Goal: Task Accomplishment & Management: Manage account settings

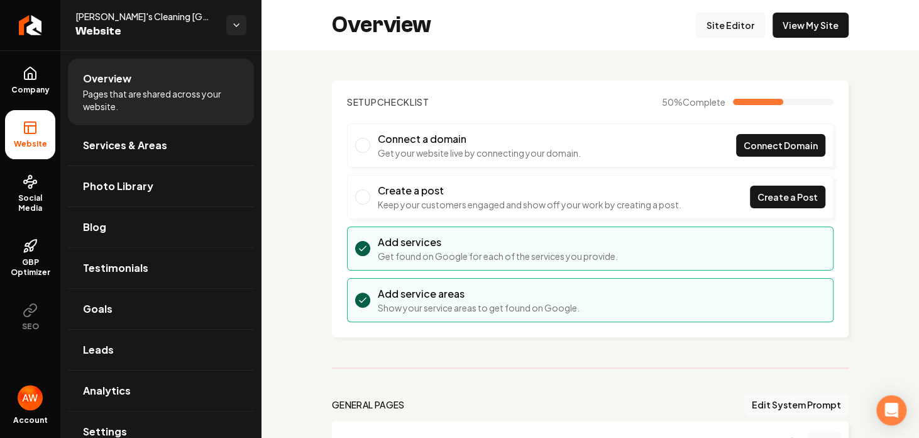
click at [714, 25] on link "Site Editor" at bounding box center [730, 25] width 69 height 25
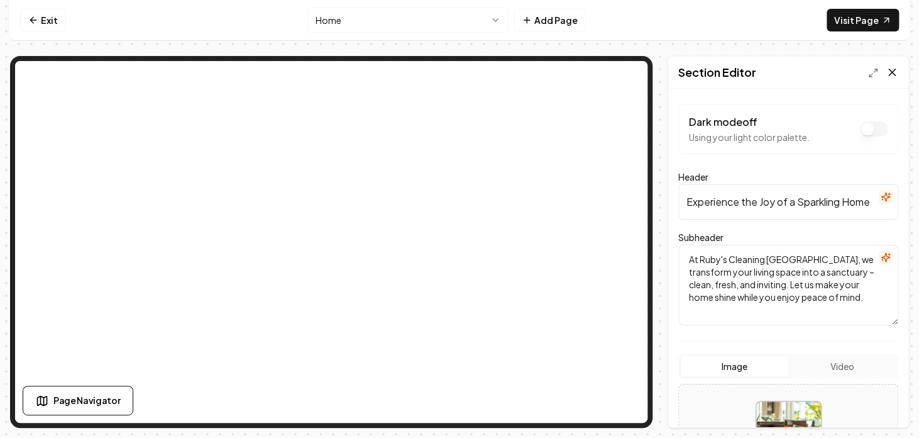
click at [891, 67] on icon at bounding box center [892, 72] width 13 height 13
click at [57, 22] on link "Exit" at bounding box center [43, 20] width 46 height 23
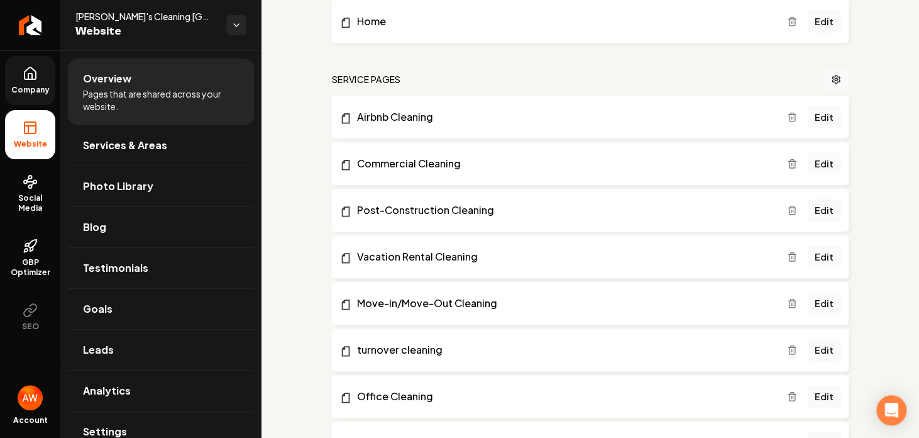
scroll to position [490, 0]
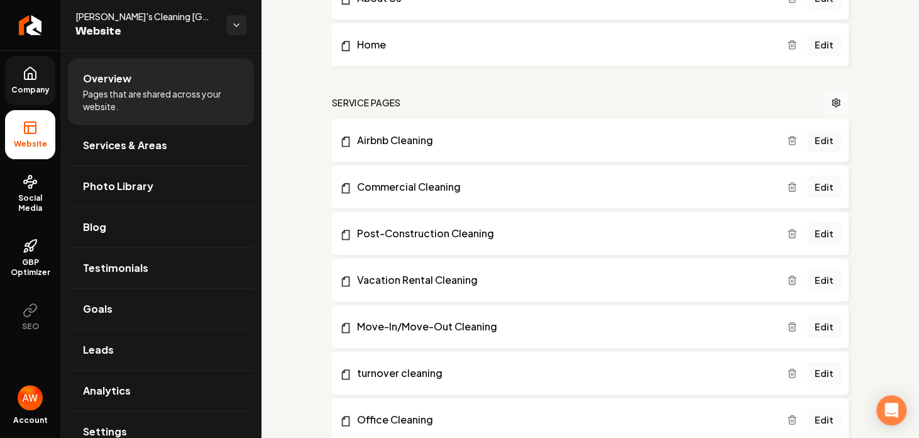
click at [34, 76] on icon at bounding box center [30, 73] width 15 height 15
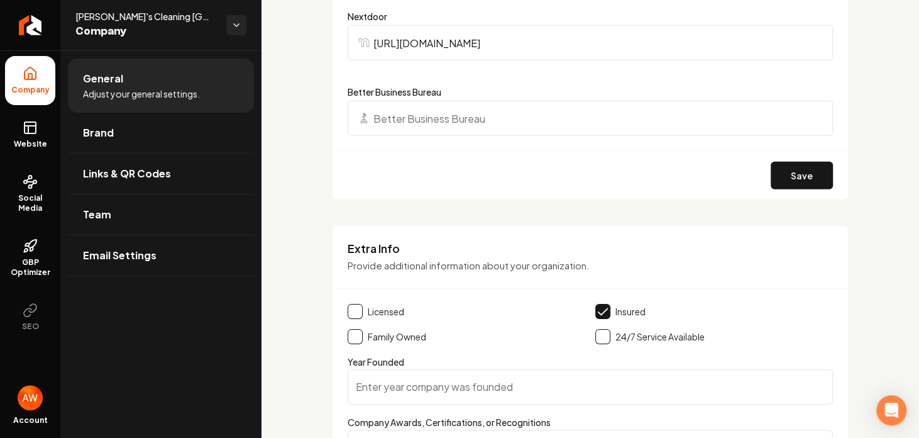
scroll to position [1697, 0]
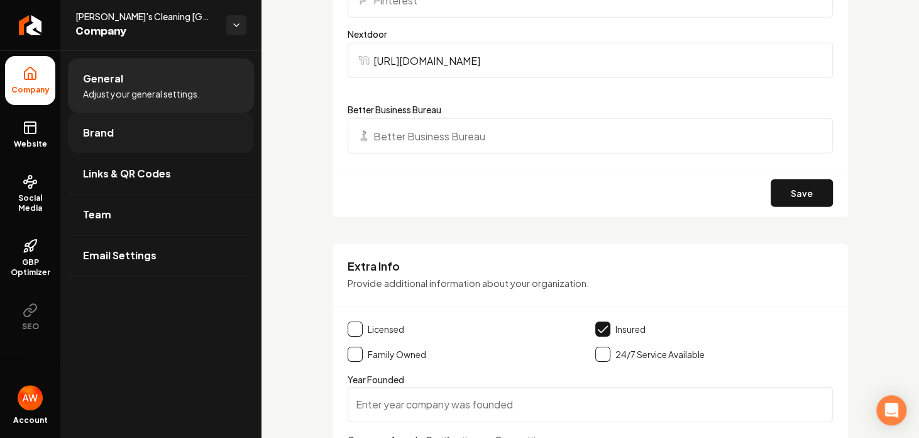
click at [132, 137] on link "Brand" at bounding box center [161, 133] width 186 height 40
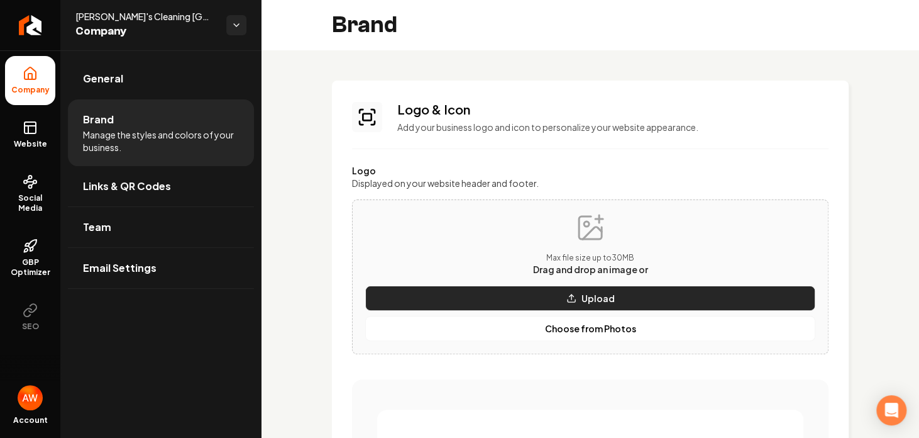
click at [616, 295] on button "Upload" at bounding box center [590, 297] width 450 height 25
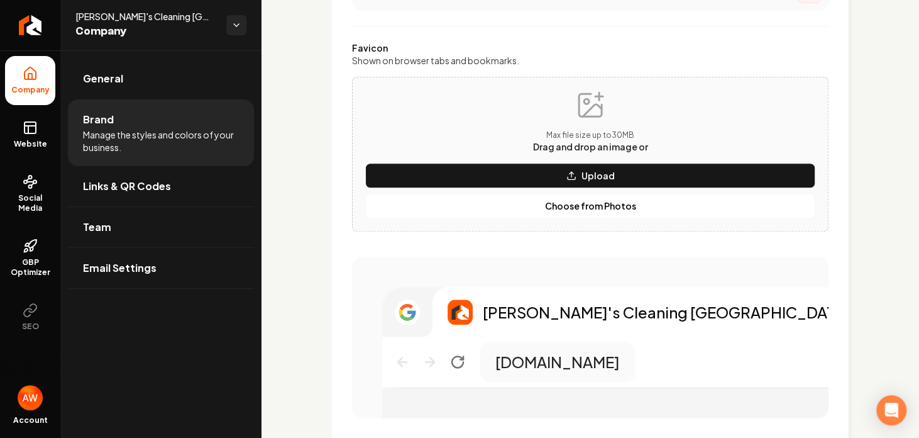
scroll to position [530, 0]
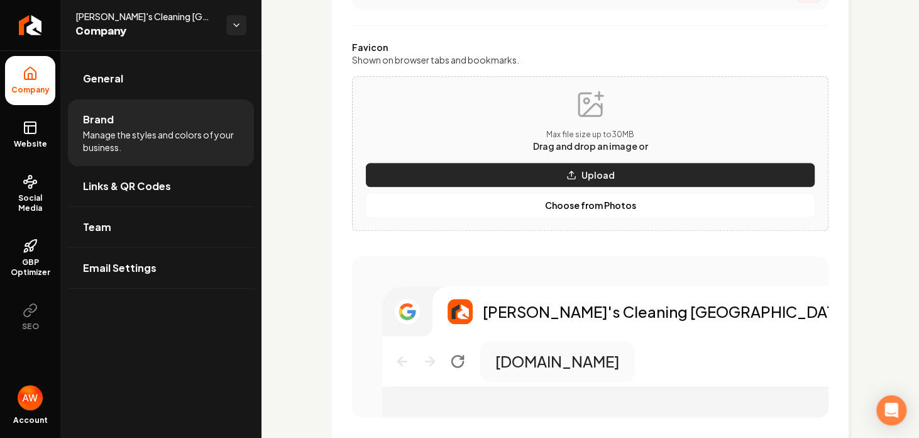
click at [582, 179] on p "Upload" at bounding box center [598, 174] width 33 height 13
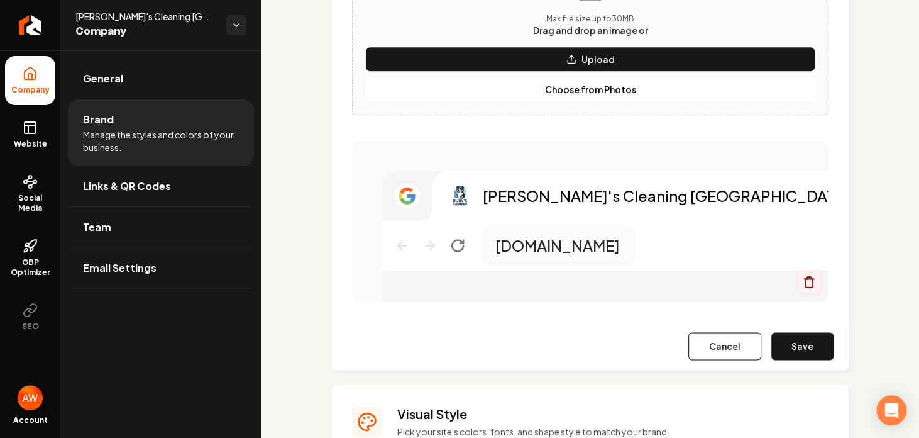
scroll to position [692, 0]
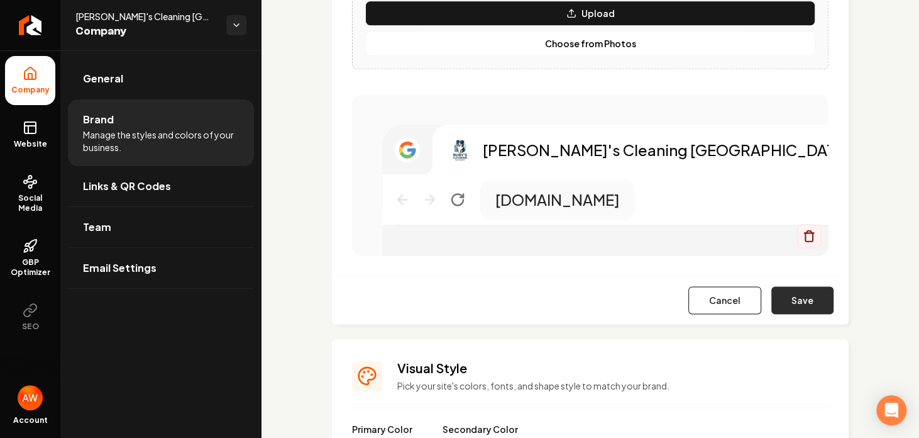
click at [803, 301] on button "Save" at bounding box center [802, 300] width 62 height 28
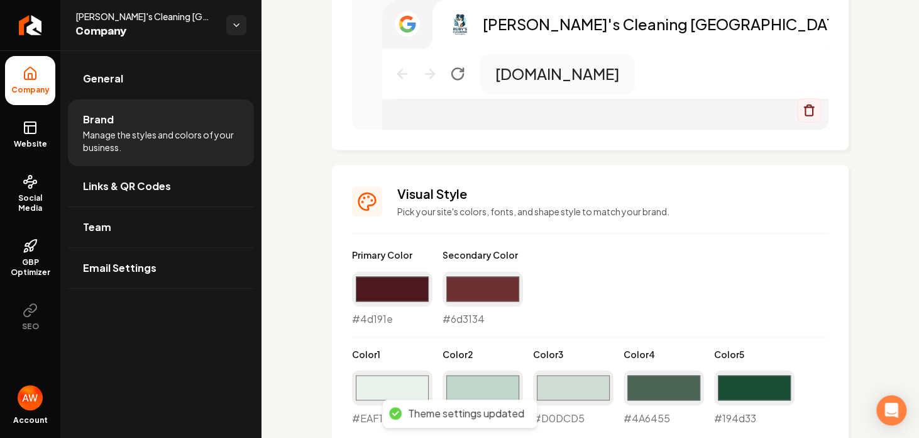
scroll to position [871, 0]
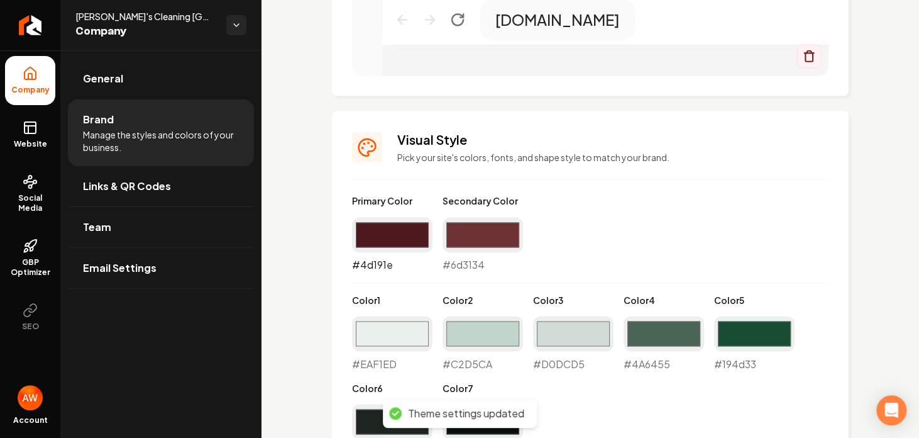
click at [380, 234] on input "#4d191e" at bounding box center [392, 234] width 80 height 35
click at [421, 231] on input "#4d191e" at bounding box center [392, 234] width 80 height 35
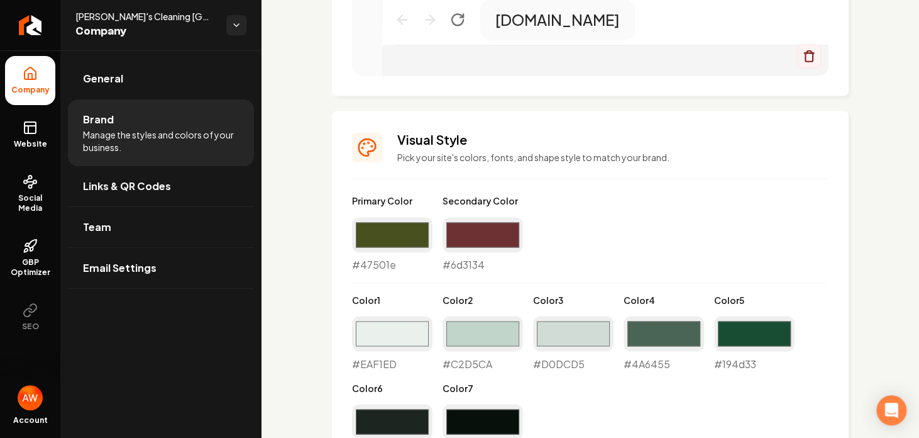
type input "#47501e"
click at [614, 223] on div "Primary Color #47501e #47501e Secondary Color #6d3134 #6d3134 Color 1 #eaf1ed #…" at bounding box center [590, 326] width 477 height 265
click at [405, 230] on input "#47501e" at bounding box center [392, 234] width 80 height 35
click at [598, 223] on div "Primary Color #47501e #47501e Secondary Color #6d3134 #6d3134 Color 1 #eaf1ed #…" at bounding box center [590, 326] width 477 height 265
click at [382, 358] on div "#eaf1ed #EAF1ED" at bounding box center [392, 343] width 80 height 55
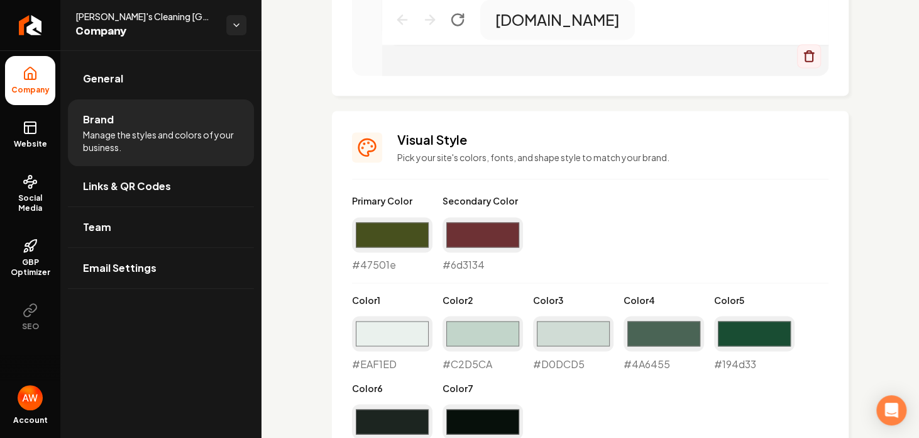
click at [383, 363] on div "#eaf1ed #EAF1ED" at bounding box center [392, 343] width 80 height 55
click at [384, 334] on input "#eaf1ed" at bounding box center [392, 333] width 80 height 35
type input "#7180b9"
click at [393, 236] on input "#47501e" at bounding box center [392, 234] width 80 height 35
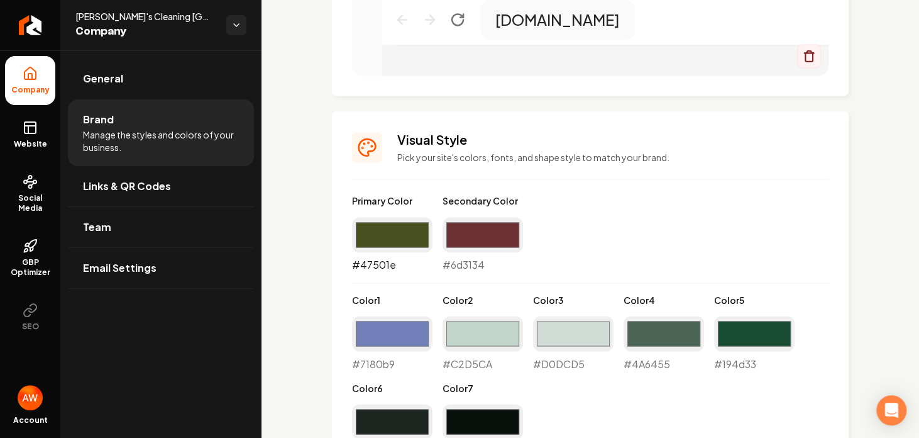
click at [375, 238] on input "#47501e" at bounding box center [392, 234] width 80 height 35
click at [400, 237] on input "#47501e" at bounding box center [392, 234] width 80 height 35
click at [397, 237] on input "#47501e" at bounding box center [392, 234] width 80 height 35
type input "#c8bc76"
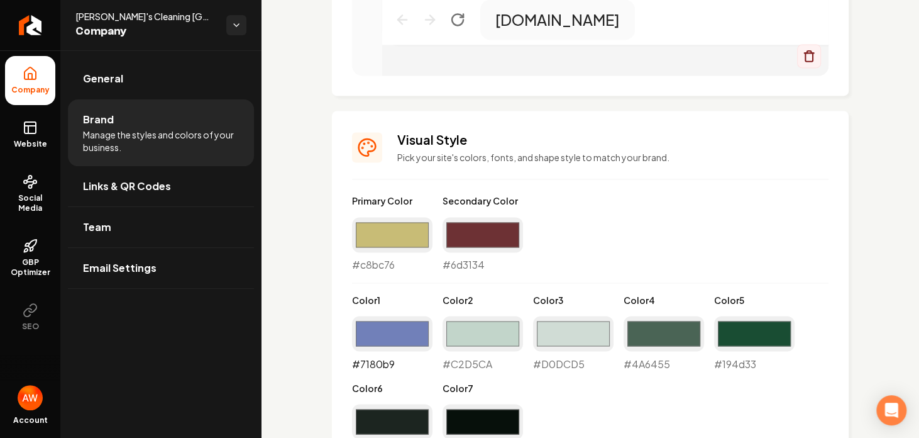
click at [391, 334] on input "#7180b9" at bounding box center [392, 333] width 80 height 35
drag, startPoint x: 394, startPoint y: 329, endPoint x: 494, endPoint y: 238, distance: 136.2
click at [494, 238] on div "Primary Color #c8bc76 #c8bc76 Secondary Color #6d3134 #6d3134 Color 1 #7180b9 #…" at bounding box center [590, 326] width 477 height 265
drag, startPoint x: 494, startPoint y: 238, endPoint x: 489, endPoint y: 319, distance: 81.3
click at [489, 319] on div "Primary Color #c8bc76 #c8bc76 Secondary Color #6d3134 #6d3134 Color 1 #7180b9 #…" at bounding box center [590, 326] width 477 height 265
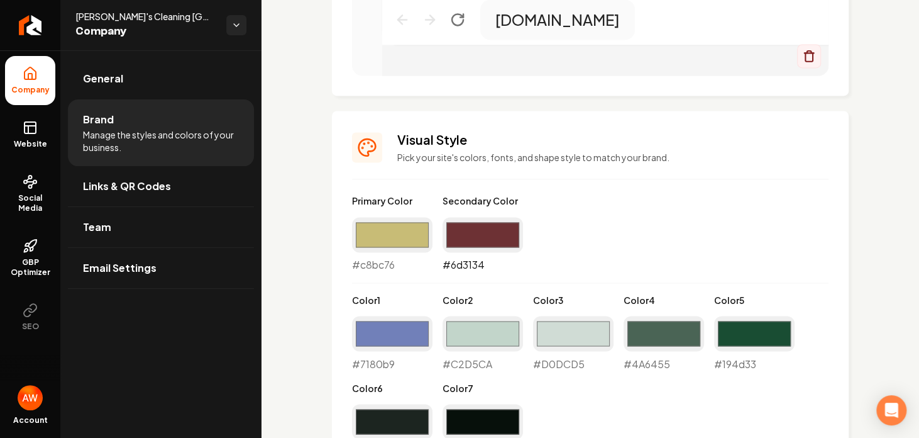
click at [473, 235] on input "#6d3134" at bounding box center [483, 234] width 80 height 35
type input "#3423a6"
click at [498, 337] on input "#c2d5ca" at bounding box center [483, 333] width 80 height 35
click at [470, 326] on input "#c2d5ca" at bounding box center [483, 333] width 80 height 35
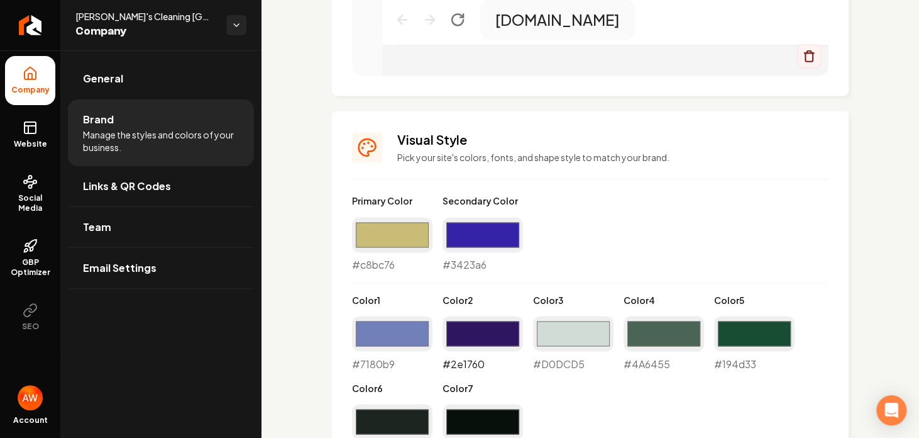
type input "#2e1760"
click at [666, 332] on input "#4a6455" at bounding box center [664, 333] width 80 height 35
type input "#171738"
click at [739, 333] on input "#194d33" at bounding box center [754, 333] width 80 height 35
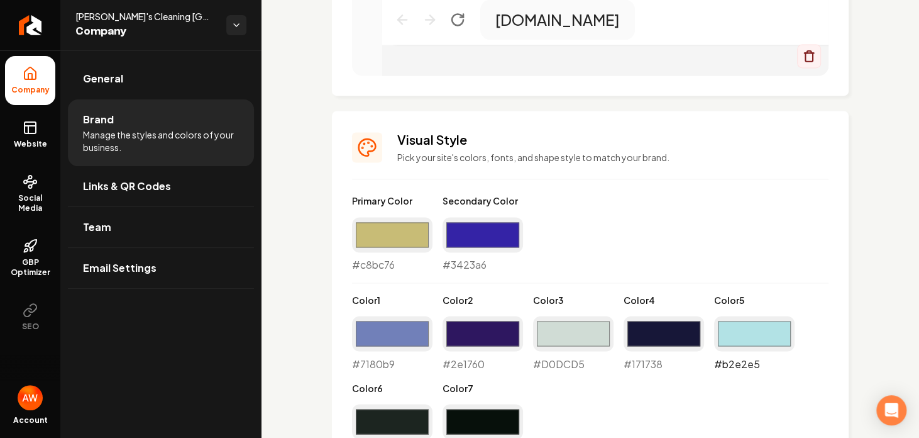
type input "#b2e2e5"
click at [574, 341] on input "#d0dcd5" at bounding box center [573, 333] width 80 height 35
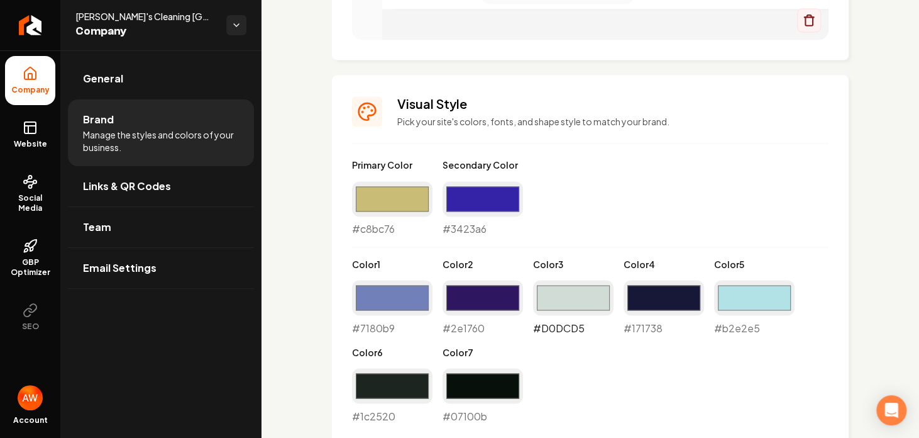
scroll to position [920, 0]
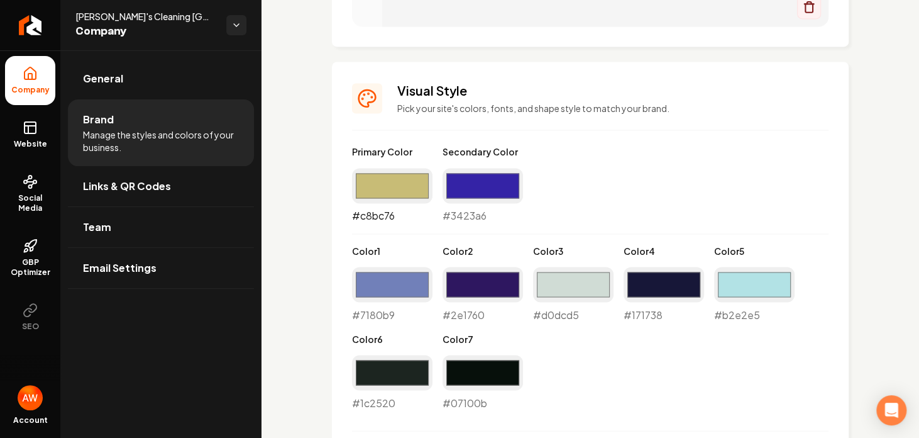
click at [387, 183] on input "#c8bc76" at bounding box center [392, 185] width 80 height 35
click at [568, 280] on input "#d0dcd5" at bounding box center [573, 284] width 80 height 35
click at [576, 290] on input "#00bd4a" at bounding box center [573, 284] width 80 height 35
type input "#d4a373"
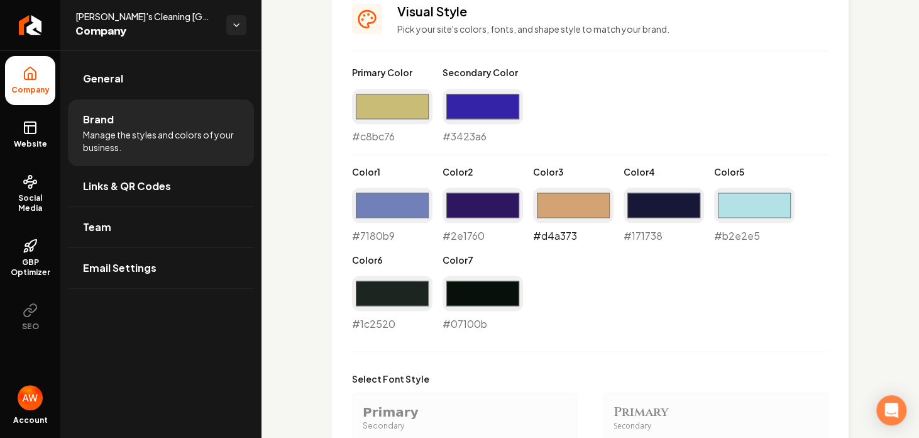
scroll to position [1000, 0]
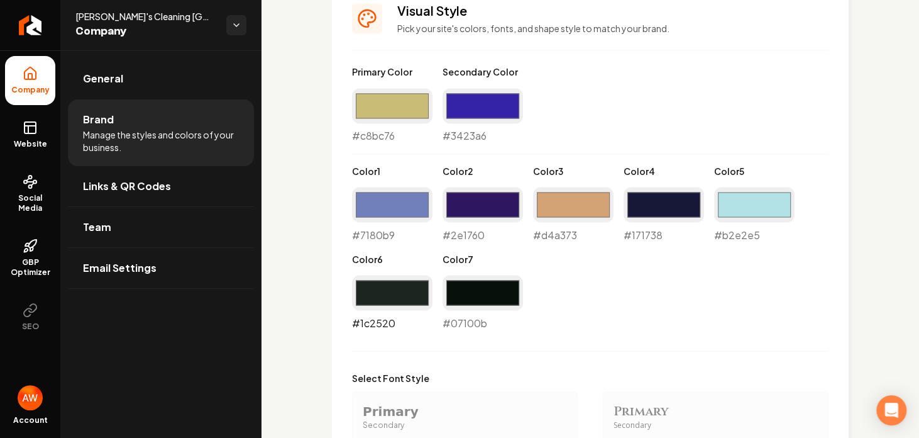
click at [390, 296] on input "#1c2520" at bounding box center [392, 292] width 80 height 35
click at [609, 307] on div "Primary Color #c8bc76 #c8bc76 Secondary Color #3423a6 #3423a6 Color 1 #7180b9 #…" at bounding box center [590, 197] width 477 height 265
drag, startPoint x: 400, startPoint y: 294, endPoint x: 417, endPoint y: 351, distance: 59.3
click at [417, 351] on div "Primary Color #c8bc76 #c8bc76 Secondary Color #3423a6 #3423a6 Color 1 #7180b9 #…" at bounding box center [590, 364] width 477 height 599
click at [397, 289] on input "#1c2520" at bounding box center [392, 292] width 80 height 35
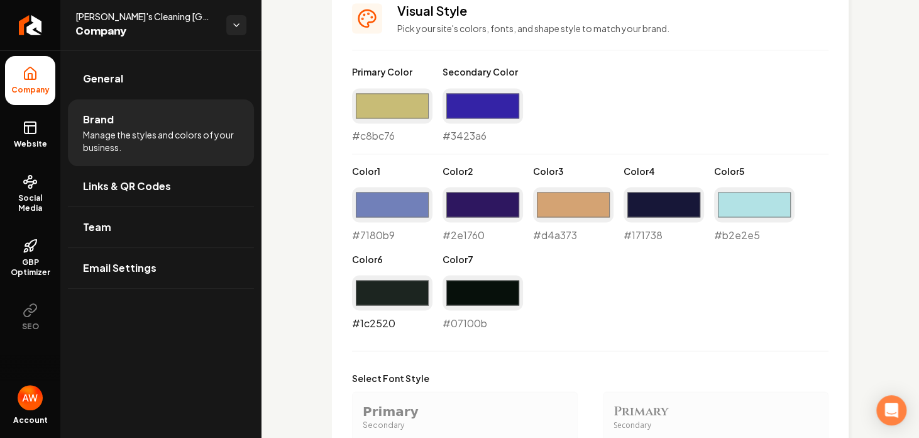
click at [399, 296] on input "#1c2520" at bounding box center [392, 292] width 80 height 35
type input "#f0ebeb"
click at [490, 289] on input "#07100b" at bounding box center [483, 292] width 80 height 35
click at [482, 292] on input "#07100b" at bounding box center [483, 292] width 80 height 35
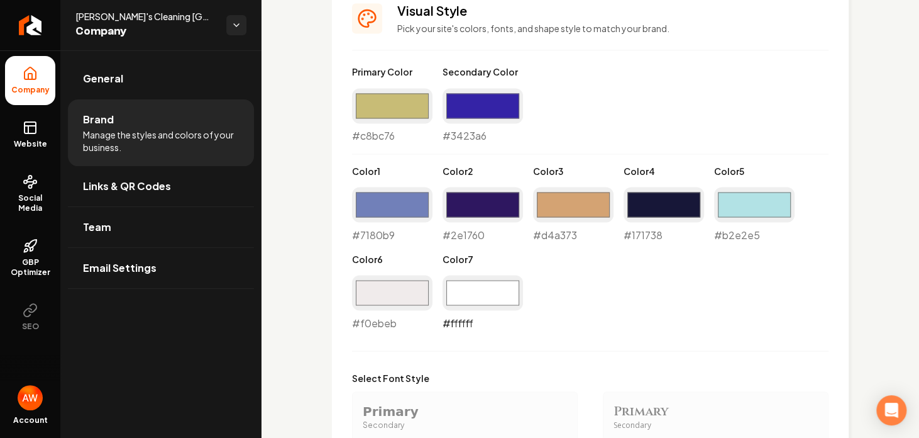
type input "#ffffff"
click at [622, 316] on div "Primary Color #c8bc76 #c8bc76 Secondary Color #3423a6 #3423a6 Color 1 #7180b9 #…" at bounding box center [590, 197] width 477 height 265
click at [402, 102] on input "#c8bc76" at bounding box center [392, 105] width 80 height 35
click at [422, 74] on label "Primary Color" at bounding box center [392, 71] width 80 height 13
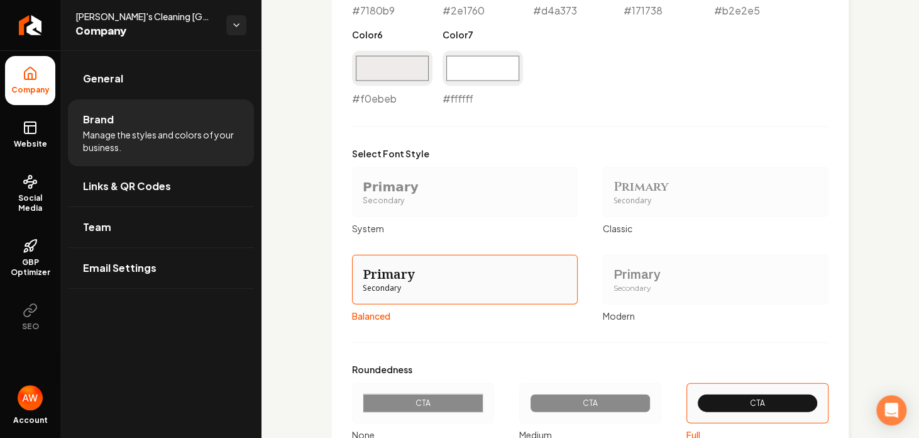
scroll to position [1225, 0]
click at [390, 193] on div "Primary" at bounding box center [465, 186] width 204 height 18
click at [361, 193] on button "Primary Secondary System" at bounding box center [356, 191] width 10 height 10
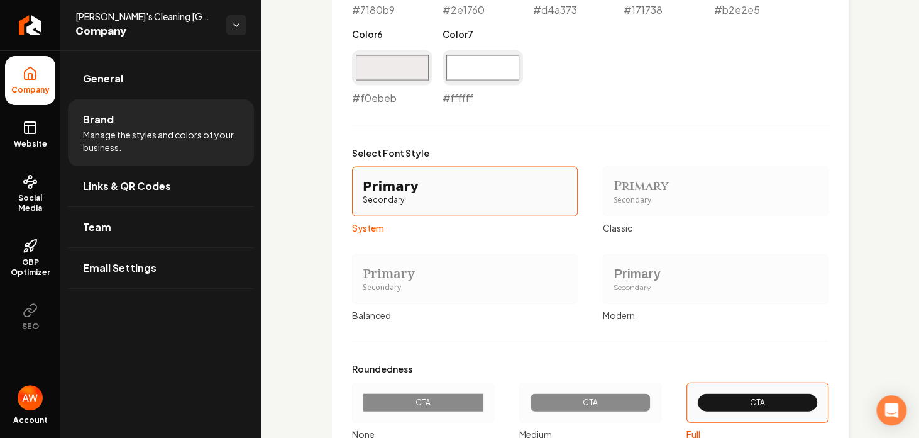
click at [390, 193] on div "Primary" at bounding box center [465, 186] width 204 height 18
click at [361, 193] on button "Primary Secondary System" at bounding box center [356, 191] width 10 height 10
click at [390, 193] on div "Primary" at bounding box center [465, 186] width 204 height 18
click at [361, 193] on button "Primary Secondary System" at bounding box center [356, 191] width 10 height 10
click at [390, 193] on div "Primary" at bounding box center [465, 186] width 204 height 18
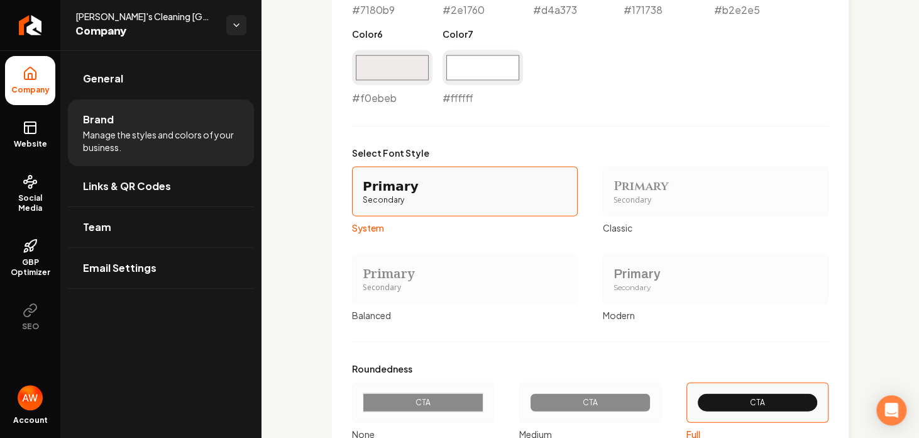
click at [361, 193] on button "Primary Secondary System" at bounding box center [356, 191] width 10 height 10
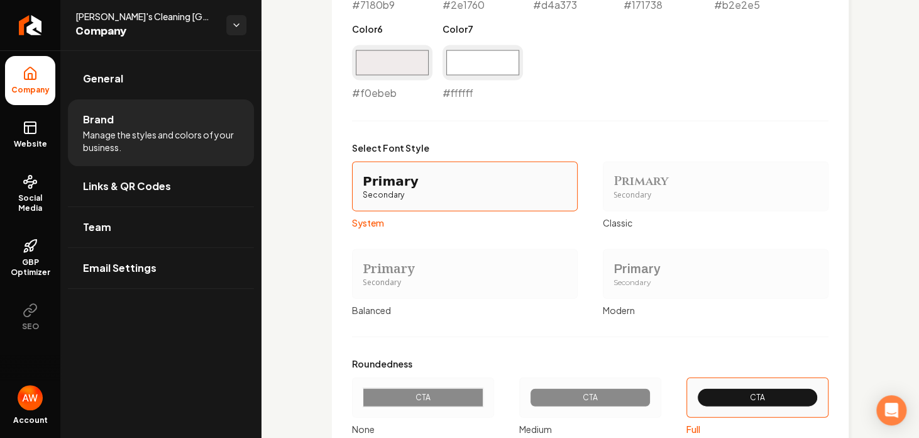
click at [376, 218] on div "System" at bounding box center [465, 222] width 226 height 13
click at [361, 191] on button "Primary Secondary System" at bounding box center [356, 186] width 10 height 10
click at [493, 231] on div "Primary Secondary System Primary Secondary Classic Primary Secondary Balanced P…" at bounding box center [590, 239] width 477 height 155
click at [626, 224] on div "Classic" at bounding box center [716, 222] width 226 height 13
click at [612, 191] on button "Primary Secondary Classic" at bounding box center [607, 186] width 10 height 10
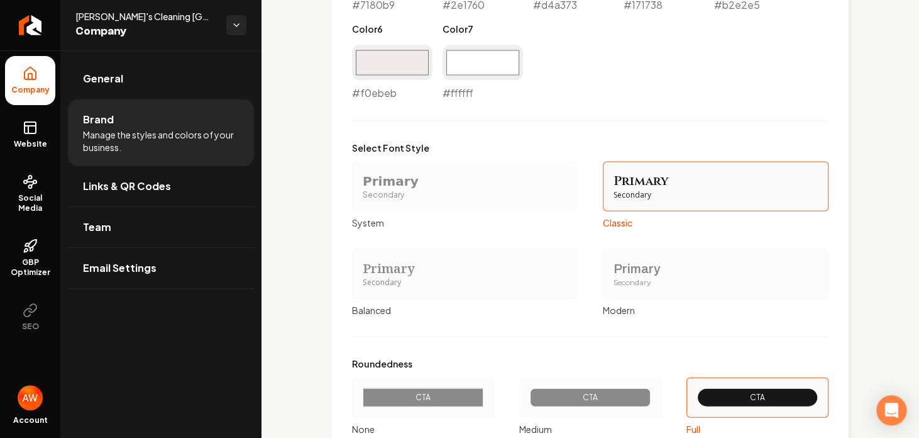
click at [626, 311] on div "Modern" at bounding box center [716, 310] width 226 height 13
click at [612, 278] on button "Primary Secondary Modern" at bounding box center [607, 273] width 10 height 10
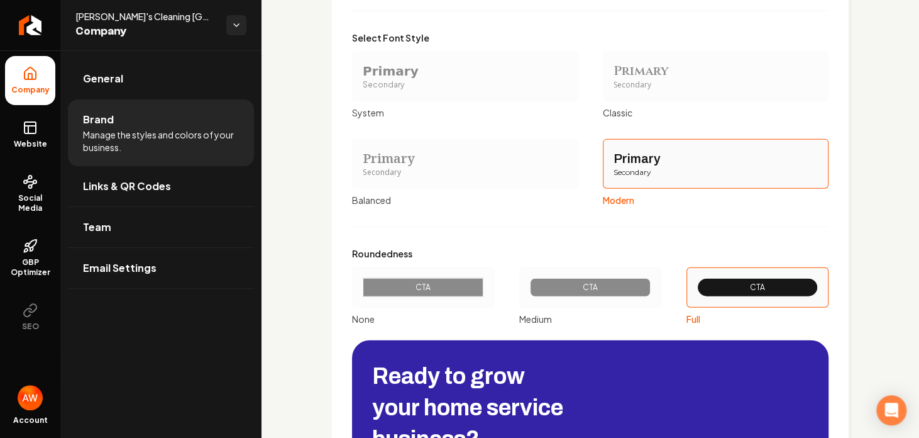
scroll to position [1342, 0]
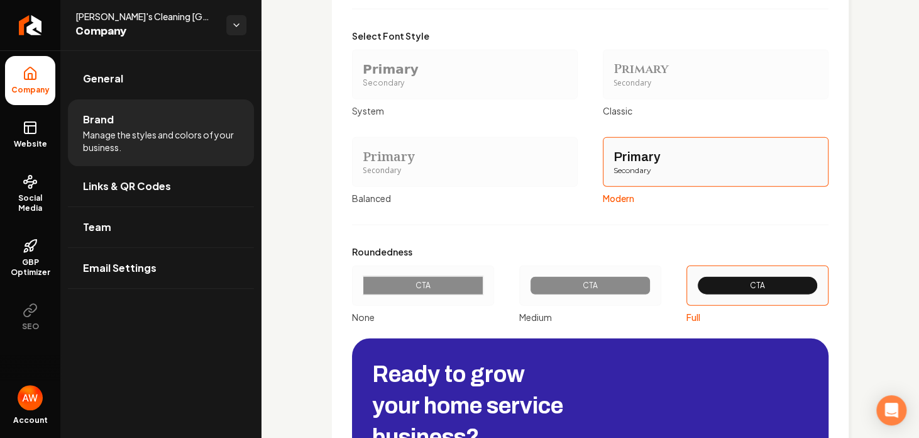
click at [552, 286] on div "CTA" at bounding box center [590, 285] width 99 height 10
click at [529, 286] on button "CTA Medium" at bounding box center [524, 285] width 10 height 10
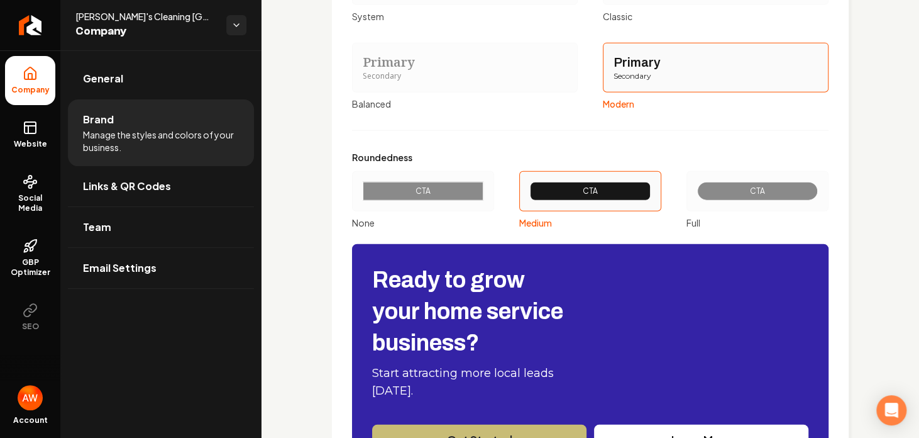
scroll to position [1436, 0]
click at [440, 190] on div "CTA" at bounding box center [422, 191] width 99 height 10
click at [361, 190] on button "CTA None" at bounding box center [356, 191] width 10 height 10
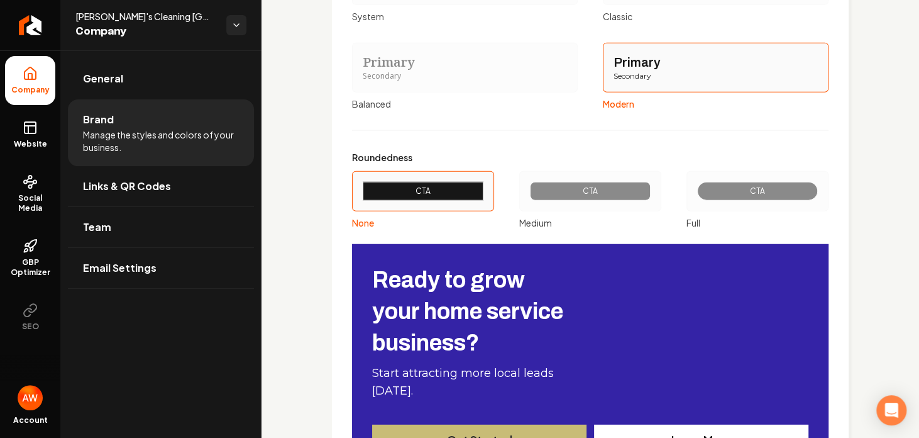
click at [560, 186] on div "CTA" at bounding box center [590, 191] width 99 height 10
click at [529, 186] on button "CTA Medium" at bounding box center [524, 191] width 10 height 10
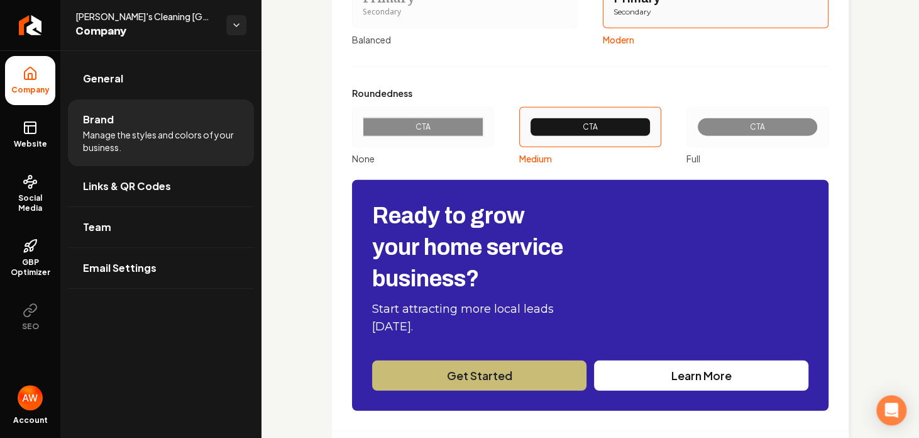
scroll to position [1464, 0]
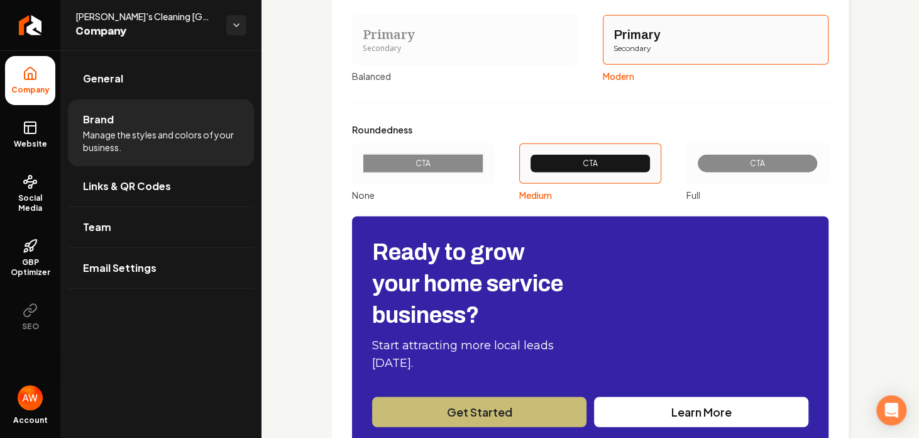
click at [386, 78] on div "Balanced" at bounding box center [465, 76] width 226 height 13
click at [361, 45] on button "Primary Secondary Balanced" at bounding box center [356, 40] width 10 height 10
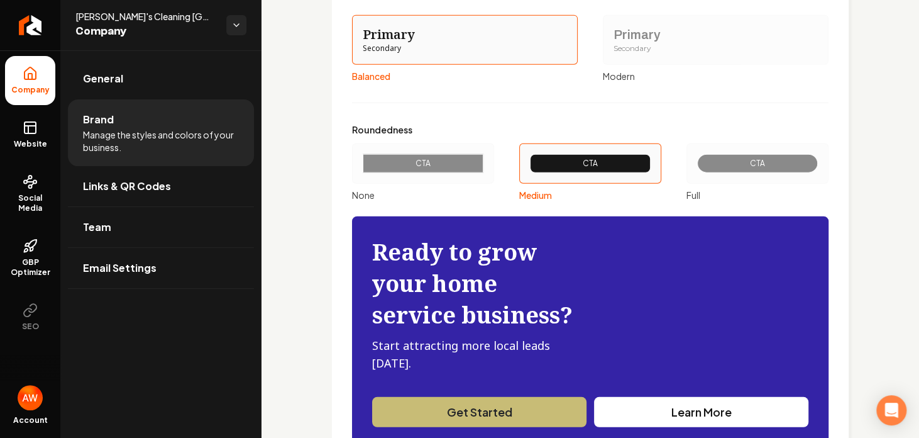
scroll to position [1394, 0]
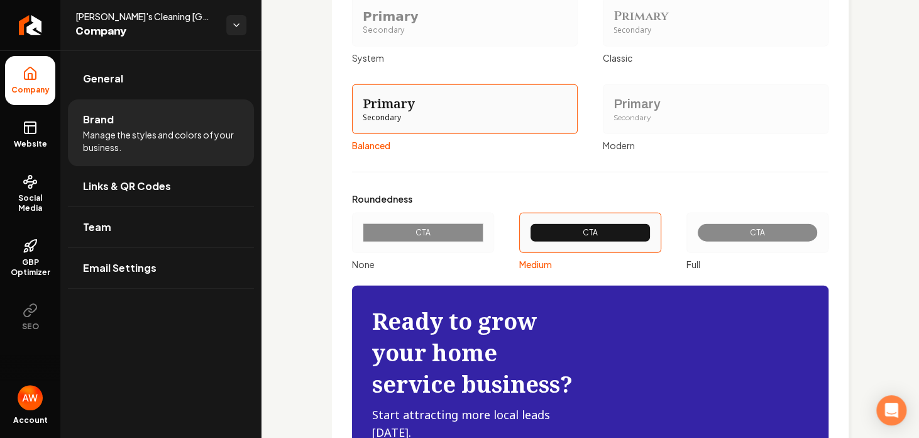
click at [378, 57] on div "System" at bounding box center [465, 58] width 226 height 13
click at [361, 26] on button "Primary Secondary System" at bounding box center [356, 21] width 10 height 10
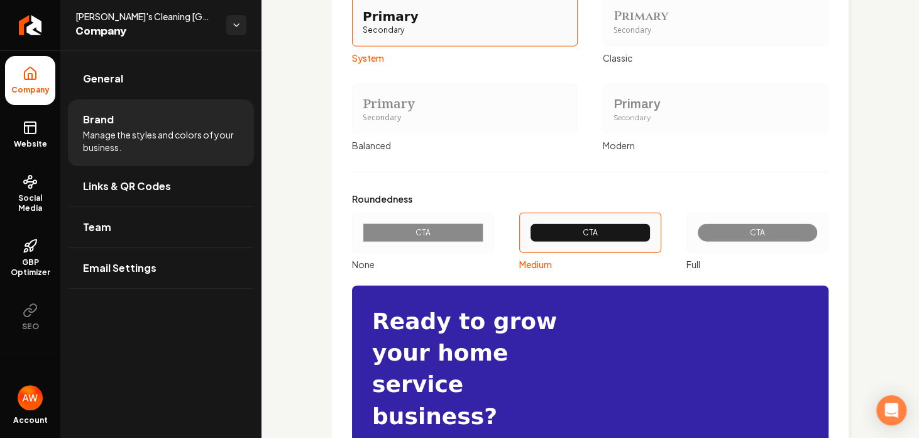
click at [623, 135] on label "Primary Secondary Modern" at bounding box center [716, 117] width 226 height 67
click at [612, 114] on button "Primary Secondary Modern" at bounding box center [607, 109] width 10 height 10
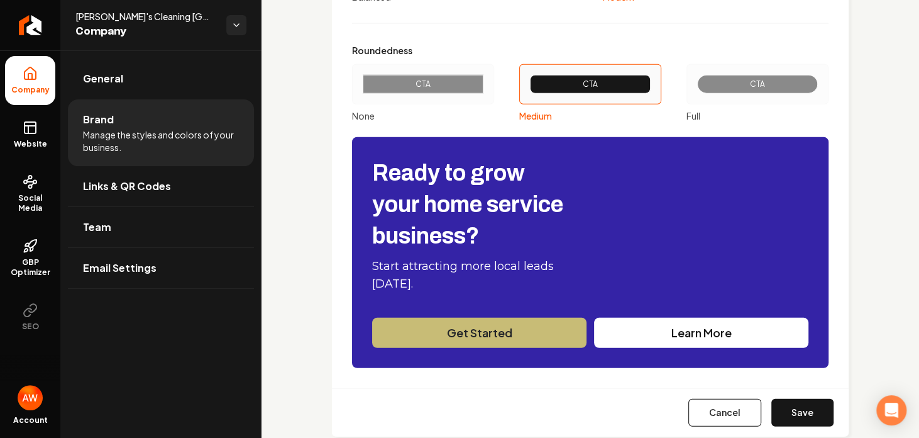
scroll to position [1570, 0]
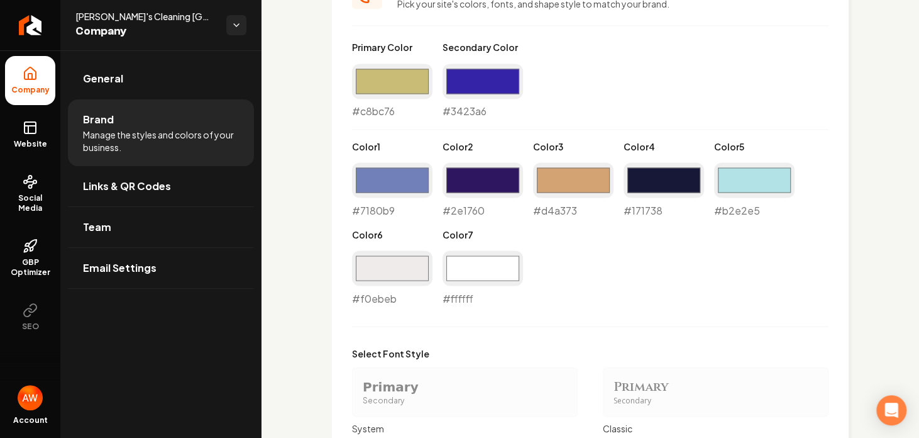
scroll to position [1022, 0]
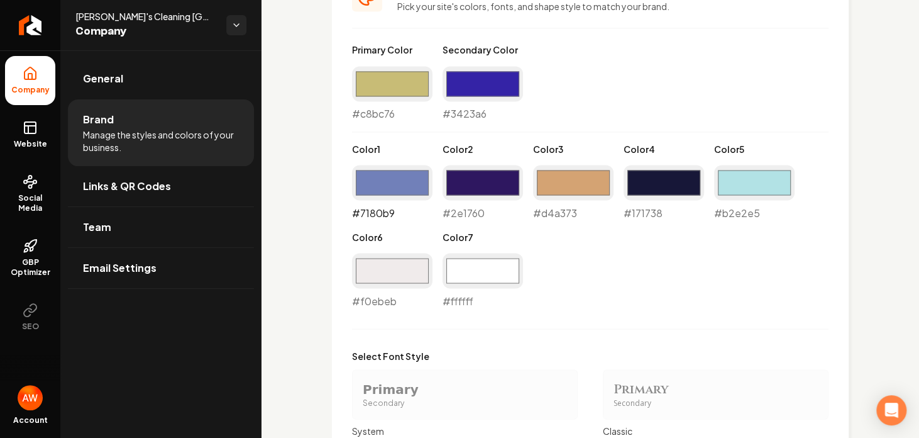
drag, startPoint x: 417, startPoint y: 178, endPoint x: 412, endPoint y: 85, distance: 93.1
click at [412, 85] on div "Primary Color #c8bc76 #c8bc76 Secondary Color #3423a6 #3423a6 Color 1 #7180b9 #…" at bounding box center [590, 175] width 477 height 265
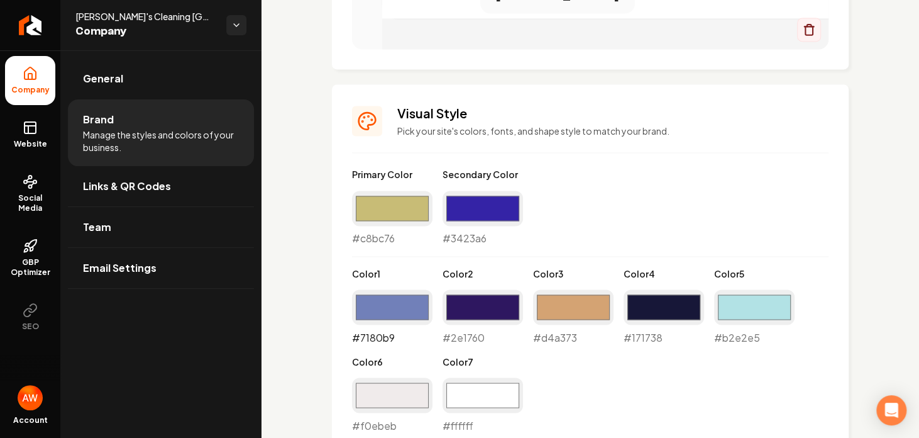
scroll to position [893, 0]
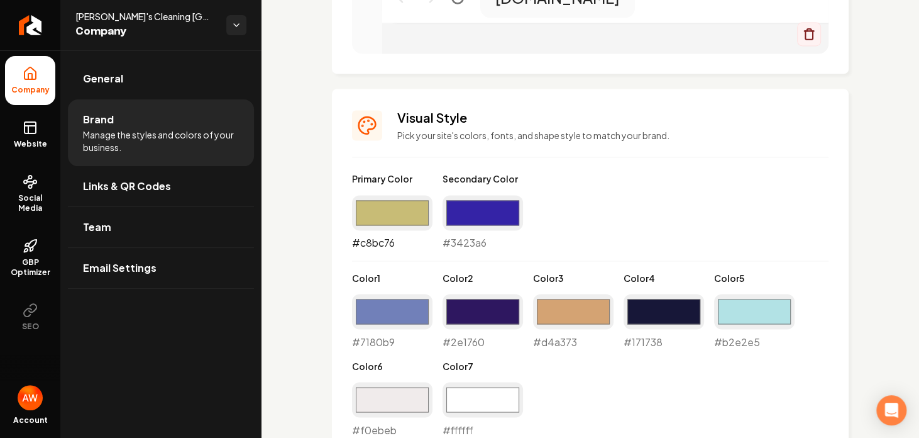
click at [378, 204] on input "#c8bc76" at bounding box center [392, 212] width 80 height 35
drag, startPoint x: 378, startPoint y: 204, endPoint x: 543, endPoint y: 272, distance: 177.9
click at [543, 272] on div "Primary Color #c8bc76 #c8bc76 Secondary Color #3423a6 #3423a6 Color 1 #7180b9 #…" at bounding box center [590, 304] width 477 height 265
click at [397, 302] on input "#7180b9" at bounding box center [392, 311] width 80 height 35
click at [382, 336] on div "#7180b9 #7180b9" at bounding box center [392, 321] width 80 height 55
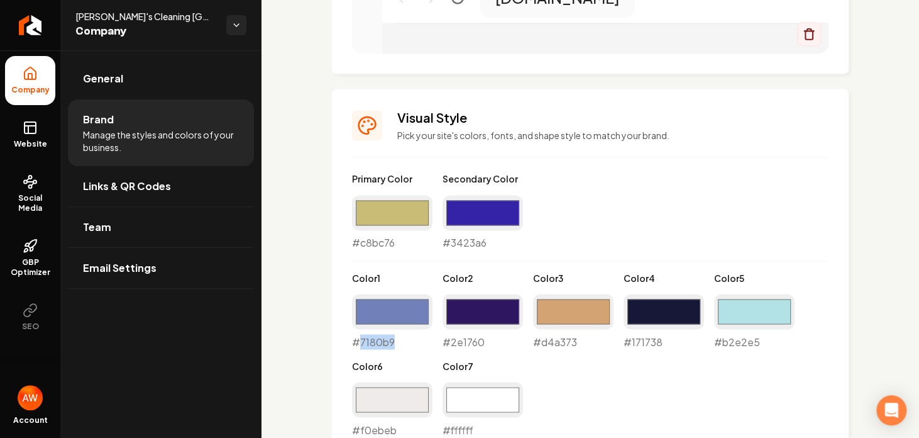
click at [382, 336] on div "#7180b9 #7180b9" at bounding box center [392, 321] width 80 height 55
copy div "#7180b9"
click at [483, 214] on input "#3423a6" at bounding box center [483, 212] width 80 height 35
type input "#7180b9"
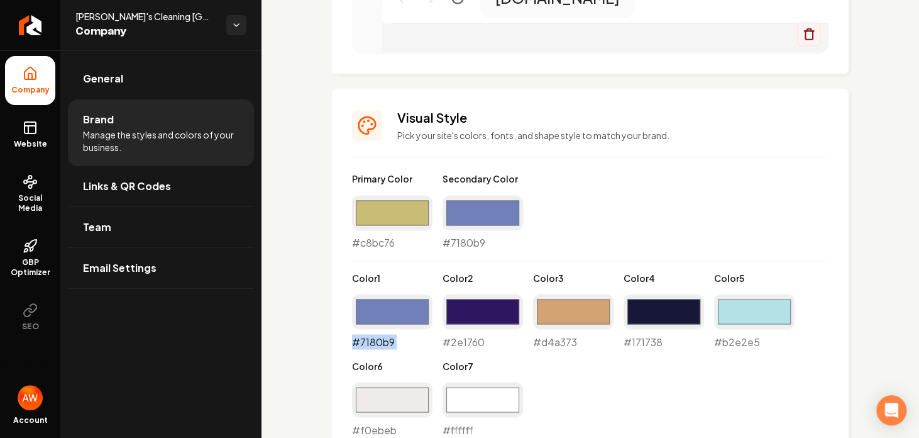
click at [380, 310] on input "#7180b9" at bounding box center [392, 311] width 80 height 35
type input "#3423a6"
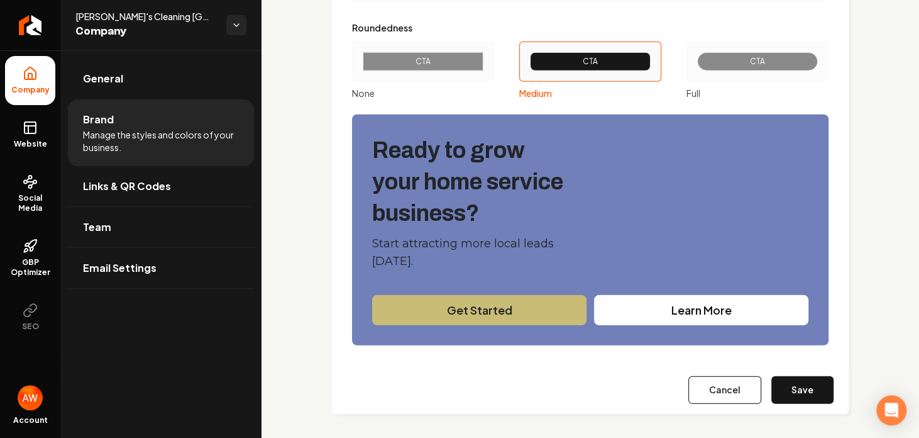
scroll to position [1570, 0]
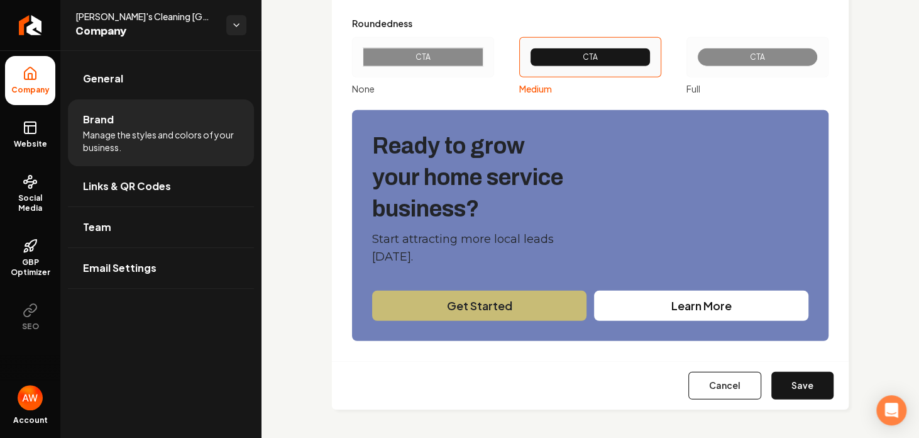
click at [786, 382] on button "Save" at bounding box center [802, 386] width 62 height 28
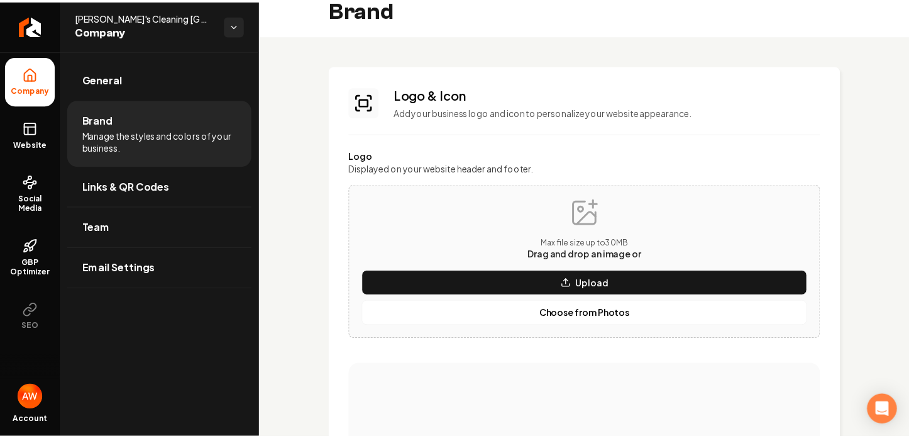
scroll to position [0, 0]
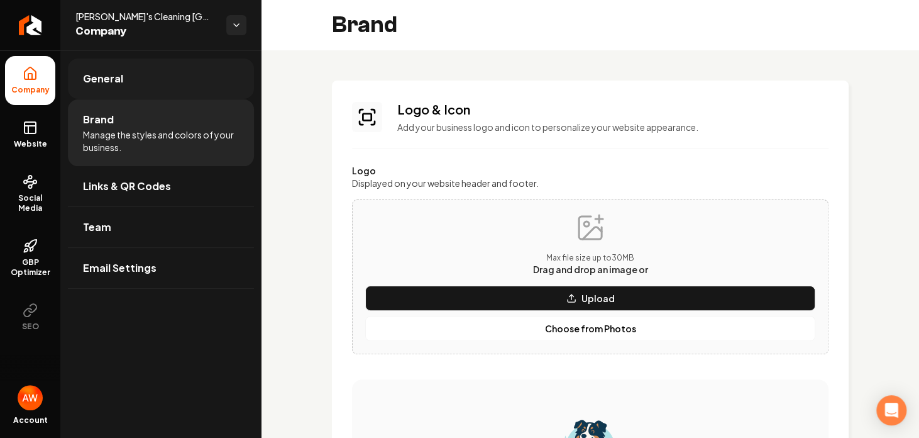
click at [113, 82] on span "General" at bounding box center [103, 78] width 40 height 15
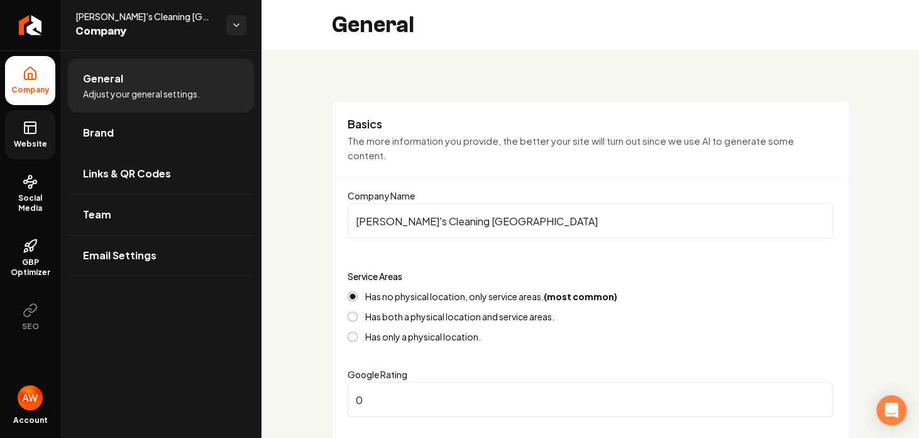
click at [16, 146] on span "Website" at bounding box center [30, 144] width 43 height 10
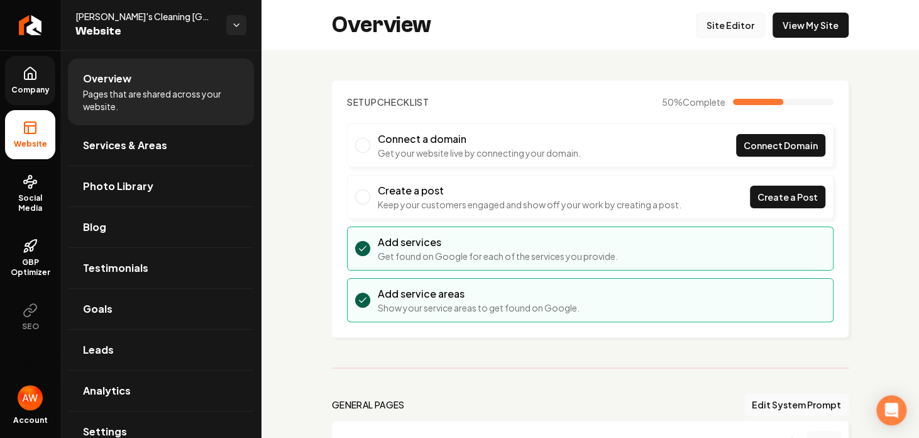
click at [722, 22] on link "Site Editor" at bounding box center [730, 25] width 69 height 25
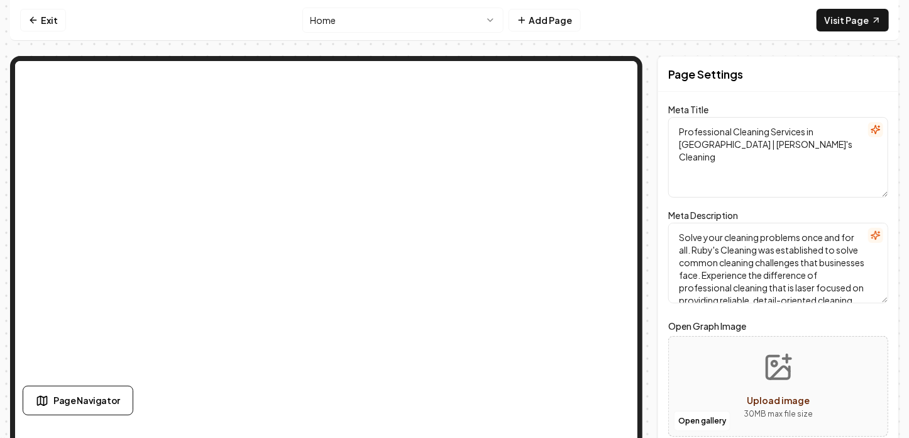
scroll to position [11, 0]
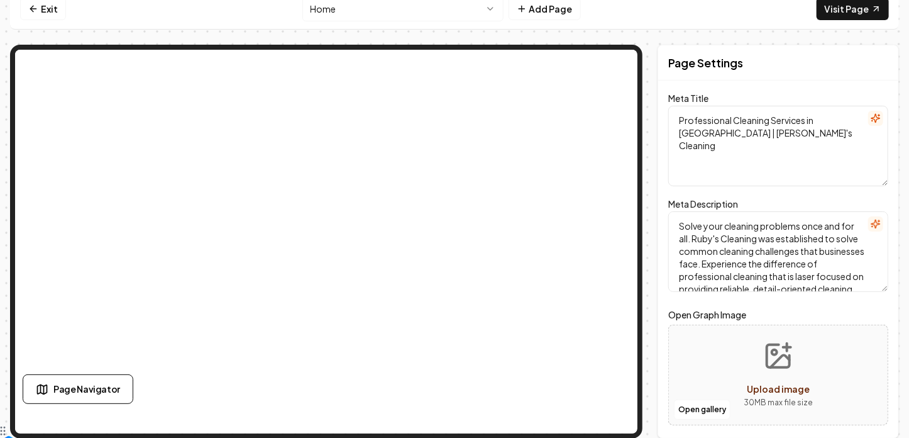
click at [654, 48] on div "Page Settings Meta Title Professional Cleaning Services in [GEOGRAPHIC_DATA] | …" at bounding box center [454, 242] width 889 height 394
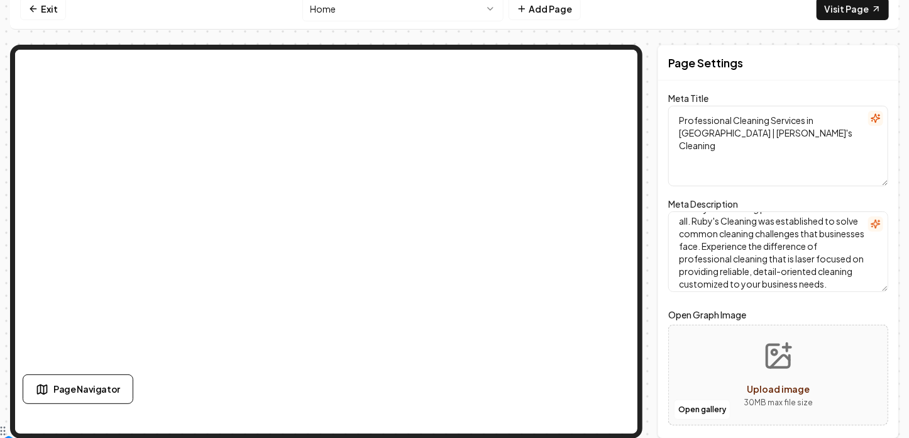
scroll to position [36, 0]
drag, startPoint x: 685, startPoint y: 225, endPoint x: 860, endPoint y: 291, distance: 187.4
click at [860, 291] on form "Meta Title Professional Cleaning Services in [GEOGRAPHIC_DATA] | [PERSON_NAME]'…" at bounding box center [778, 267] width 220 height 342
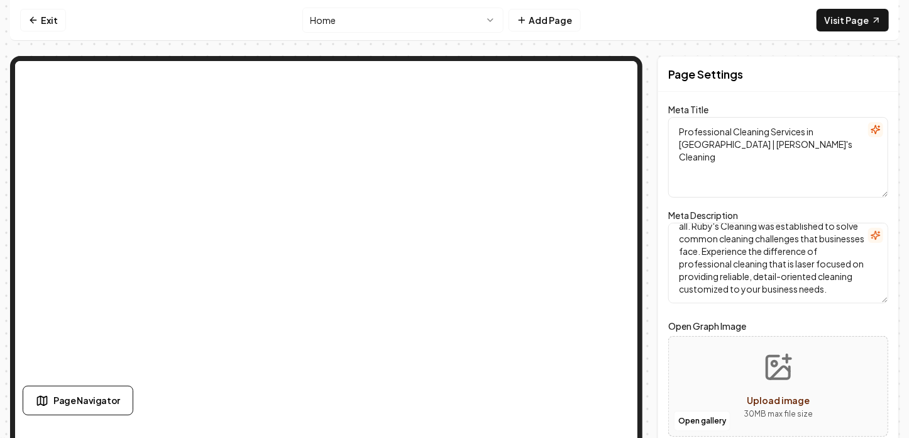
click at [717, 9] on nav "Exit Home Add Page Visit Page" at bounding box center [454, 20] width 889 height 41
